Goal: Book appointment/travel/reservation

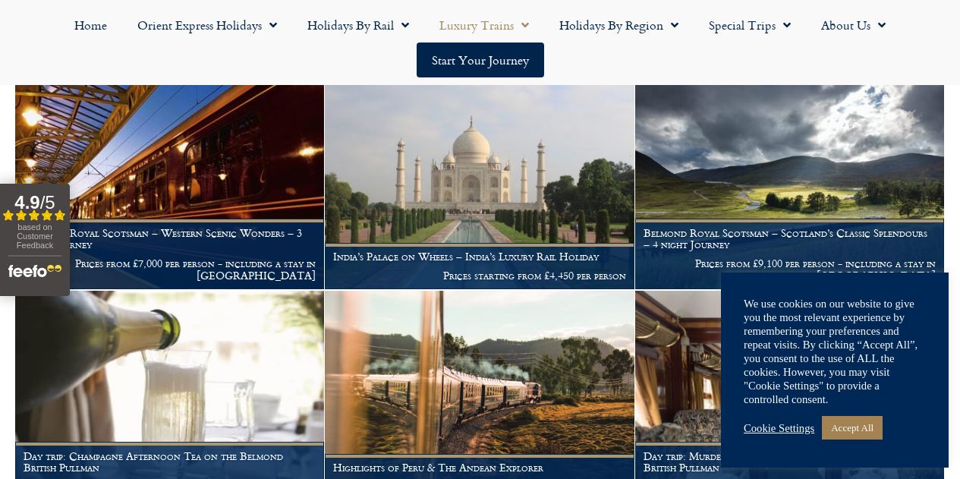
scroll to position [2173, 0]
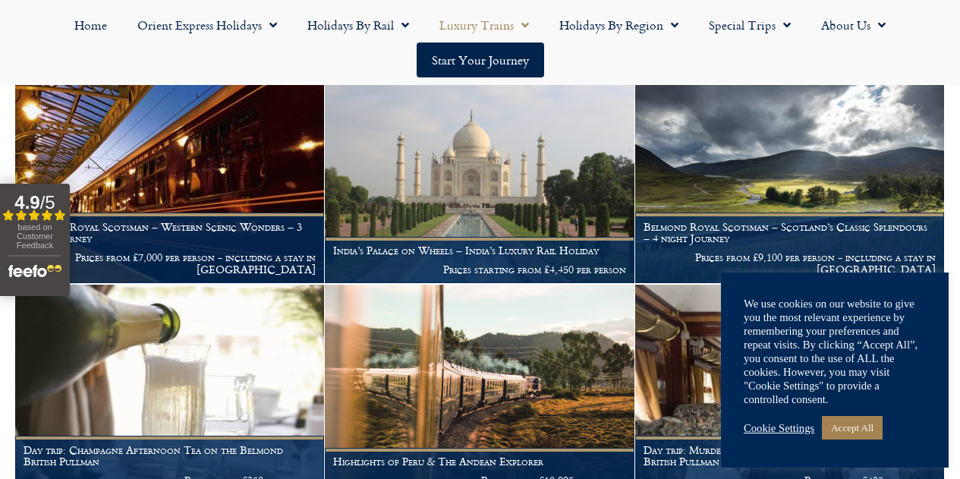
drag, startPoint x: 966, startPoint y: 73, endPoint x: 859, endPoint y: 432, distance: 374.4
click at [859, 430] on link "Accept All" at bounding box center [852, 428] width 61 height 24
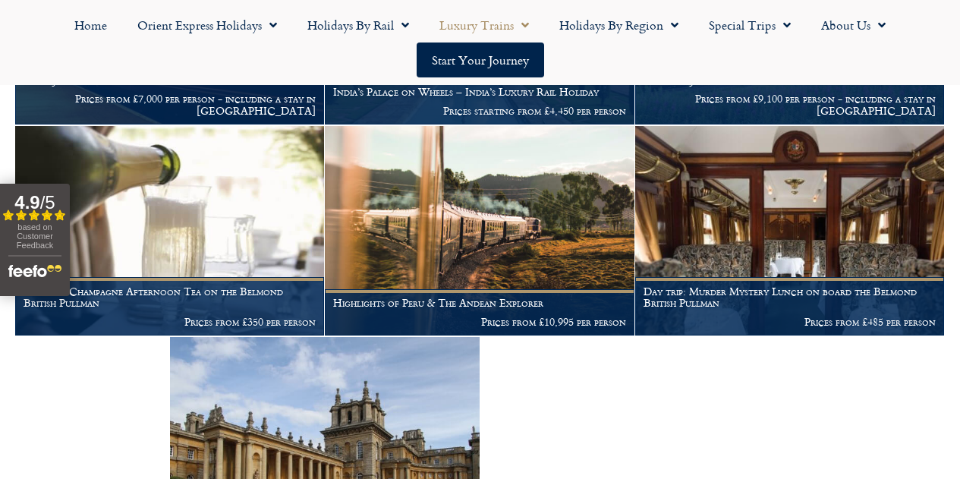
scroll to position [2311, 0]
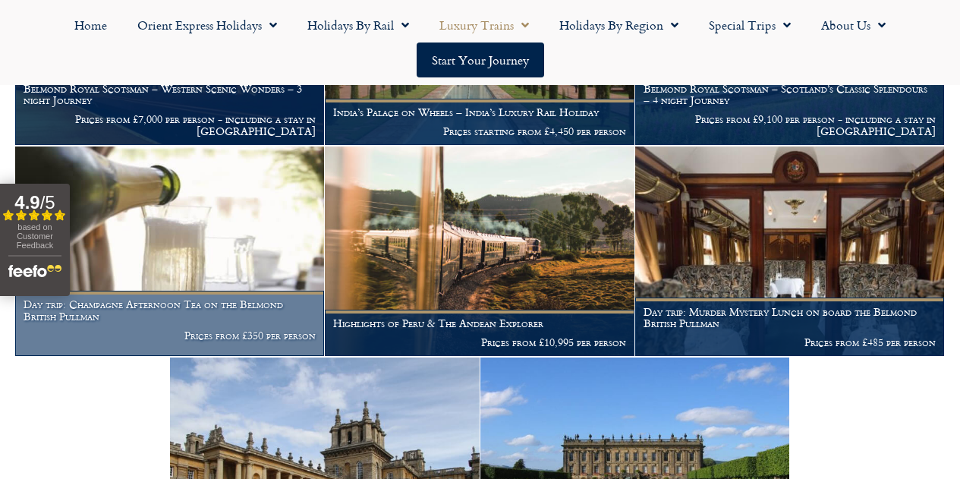
click at [81, 322] on h1 "Day trip: Champagne Afternoon Tea on the Belmond British Pullman" at bounding box center [170, 310] width 292 height 24
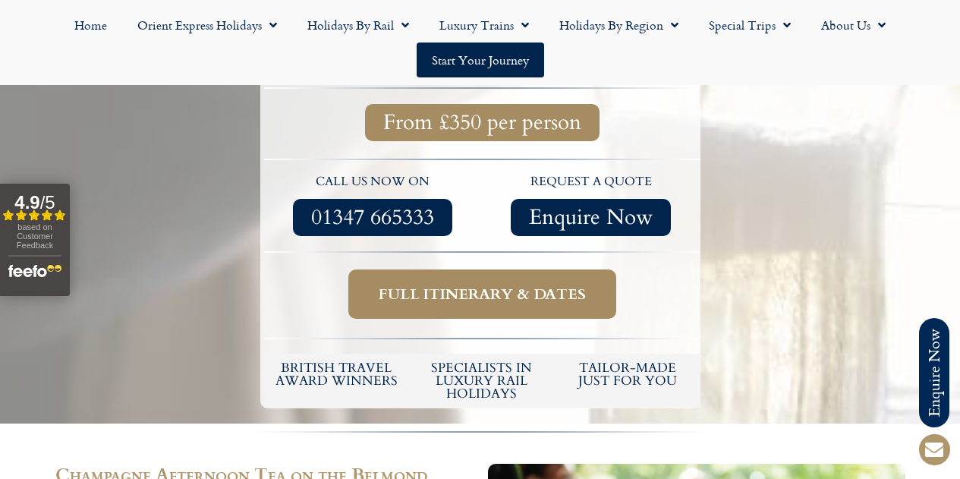
scroll to position [455, 0]
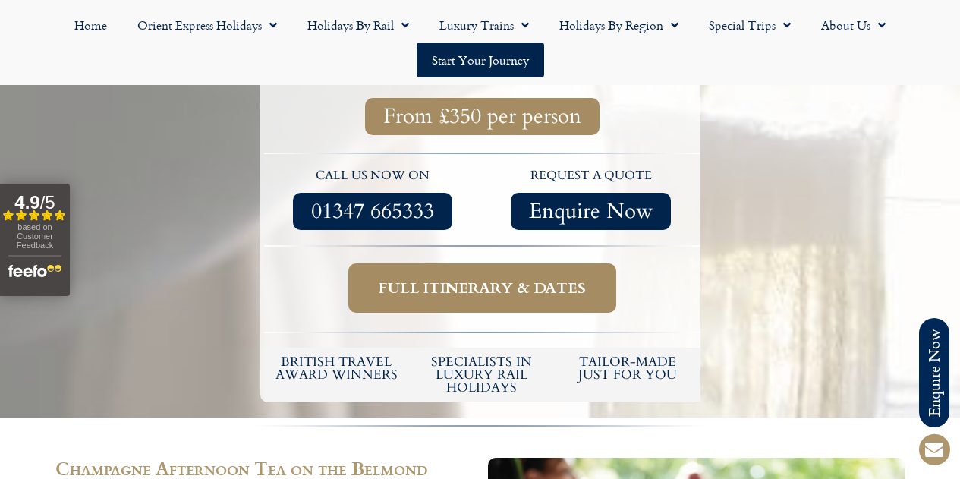
click at [487, 297] on span "Full itinerary & dates" at bounding box center [482, 287] width 207 height 19
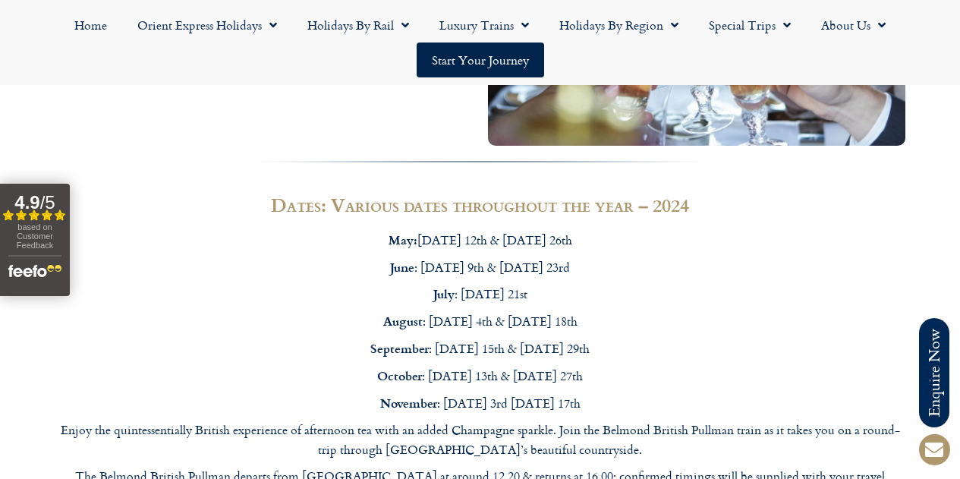
scroll to position [986, 0]
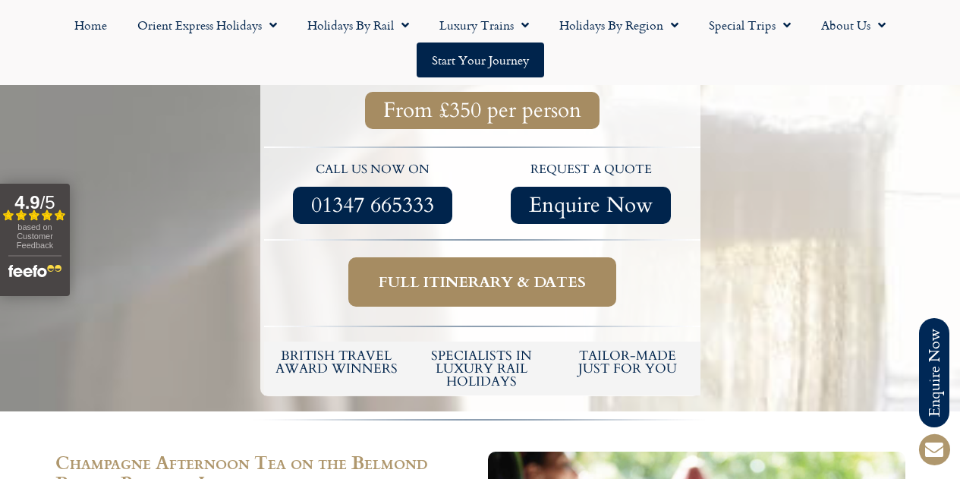
scroll to position [455, 0]
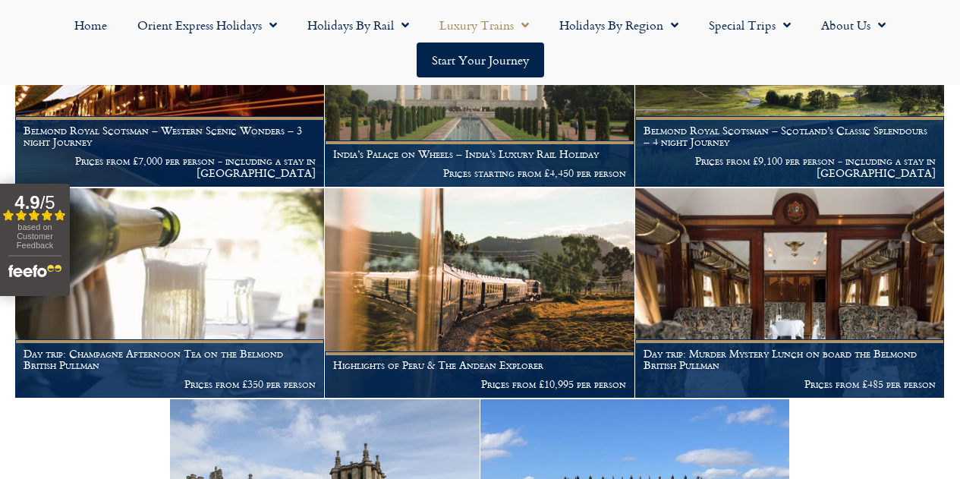
scroll to position [2311, 0]
